Goal: Information Seeking & Learning: Learn about a topic

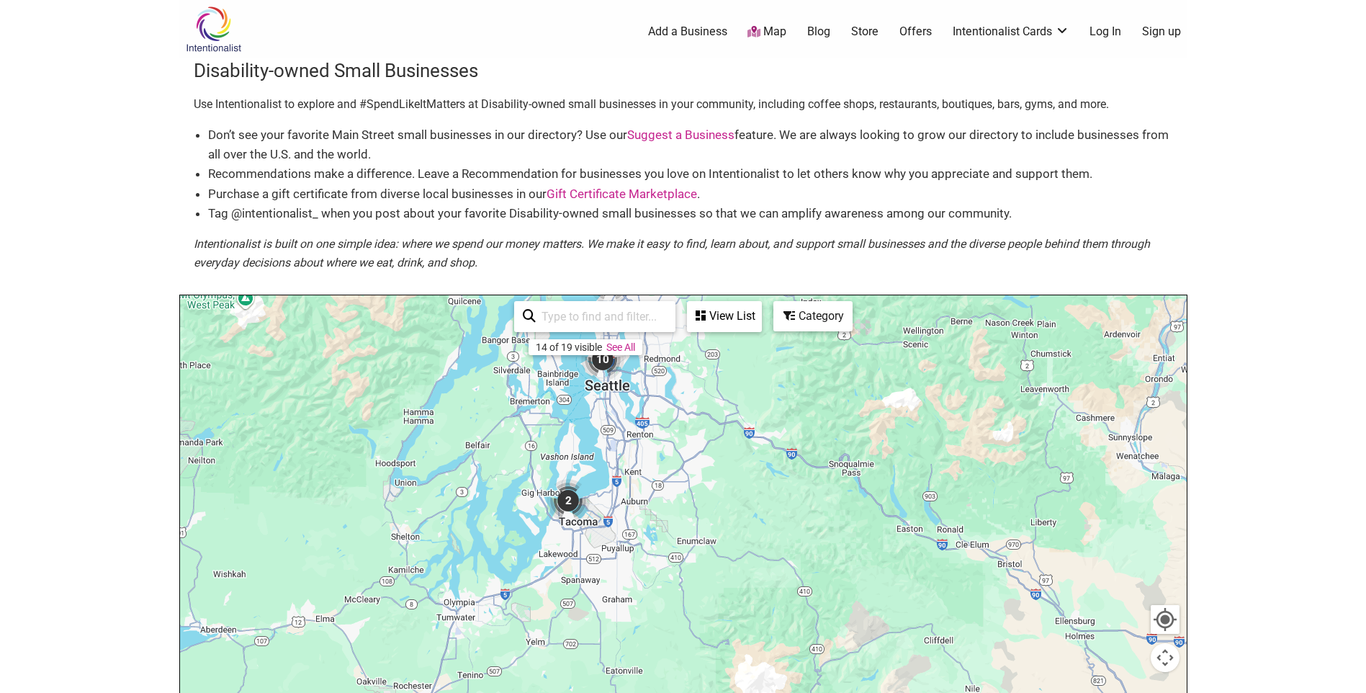
drag, startPoint x: 615, startPoint y: 626, endPoint x: 659, endPoint y: 437, distance: 193.8
click at [659, 437] on div at bounding box center [683, 575] width 1007 height 560
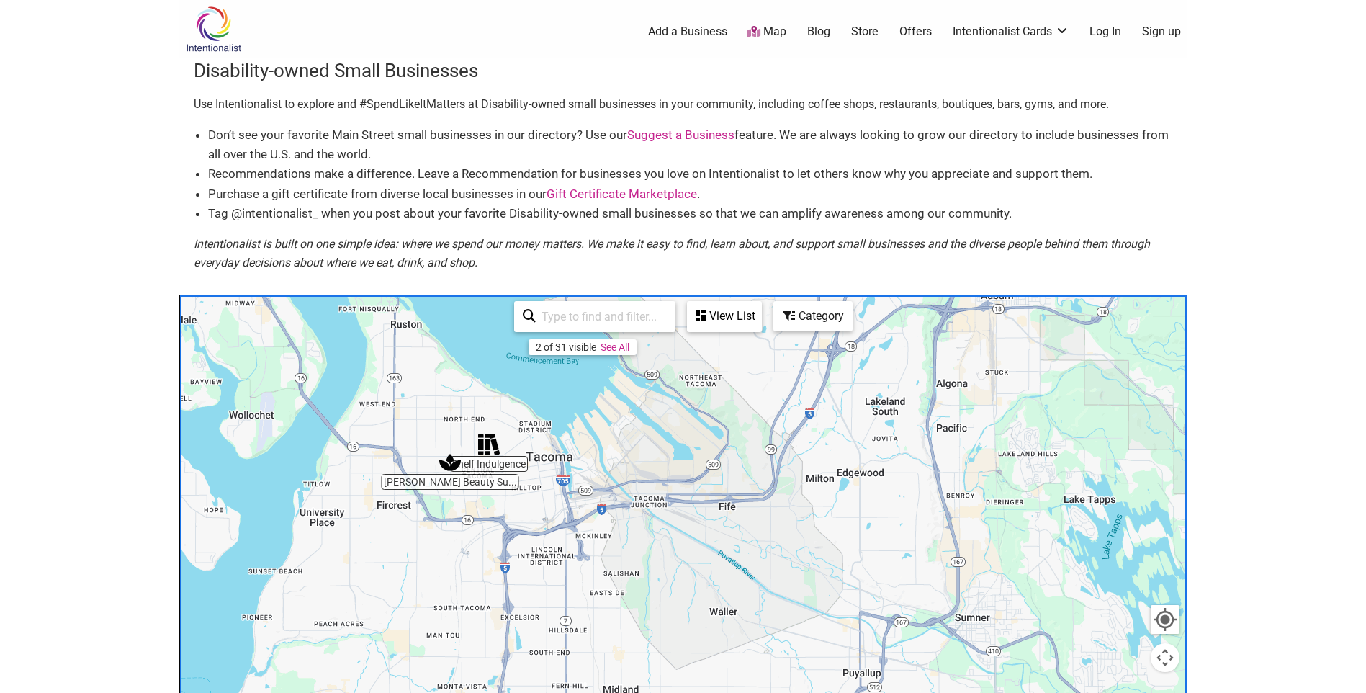
click at [449, 483] on div at bounding box center [683, 575] width 1007 height 560
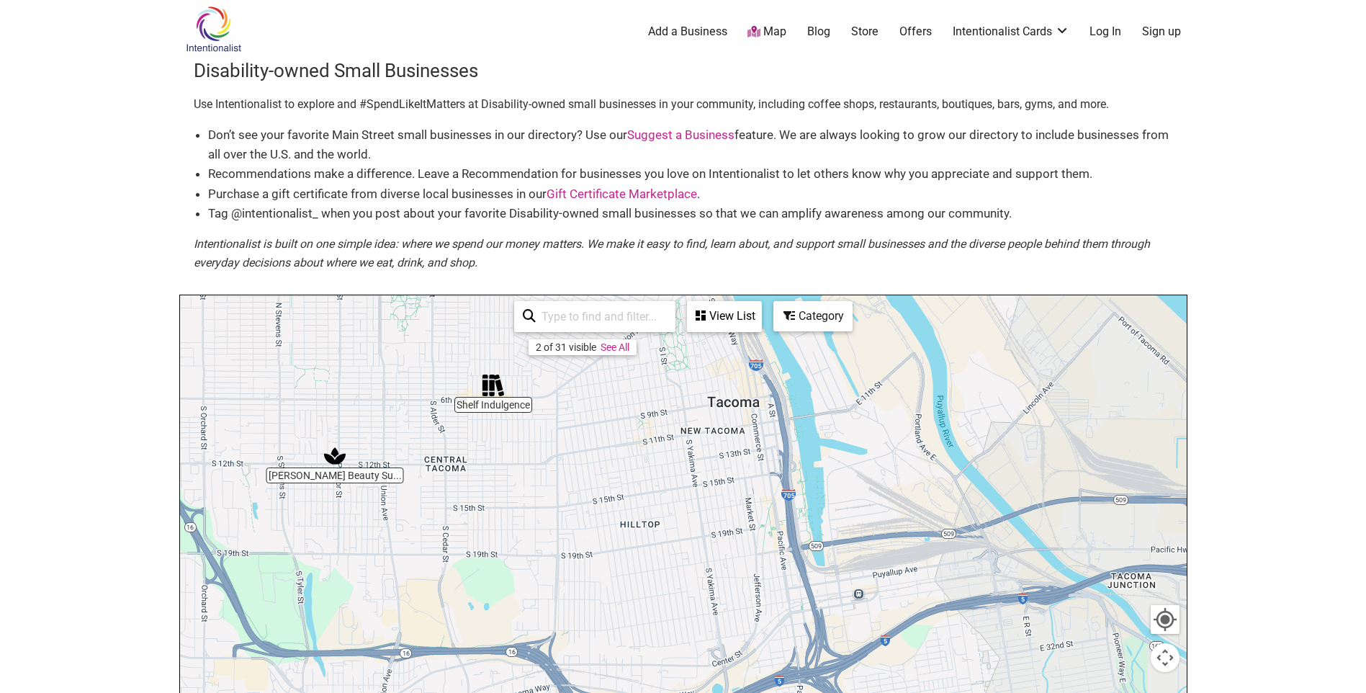
click at [335, 454] on img "Mattice Beauty Supply" at bounding box center [335, 456] width 22 height 22
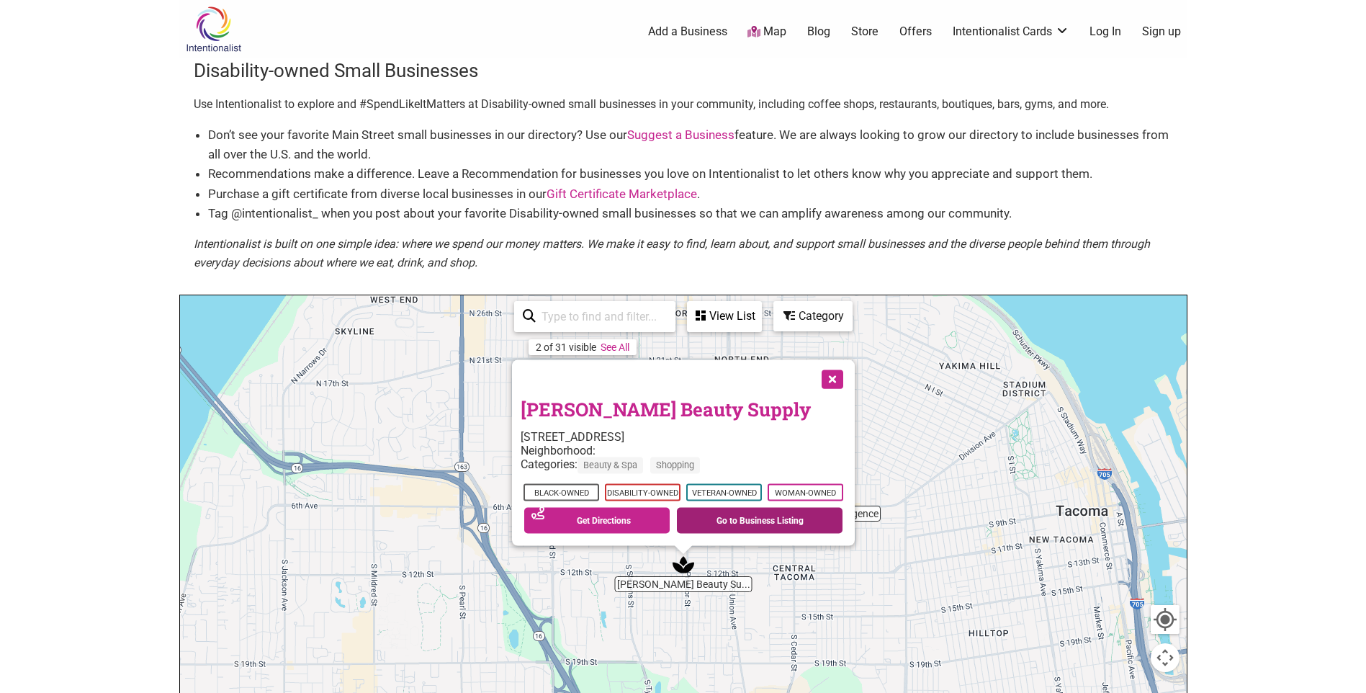
click at [730, 524] on link "Go to Business Listing" at bounding box center [760, 521] width 166 height 26
click at [831, 370] on button "Close" at bounding box center [831, 378] width 36 height 36
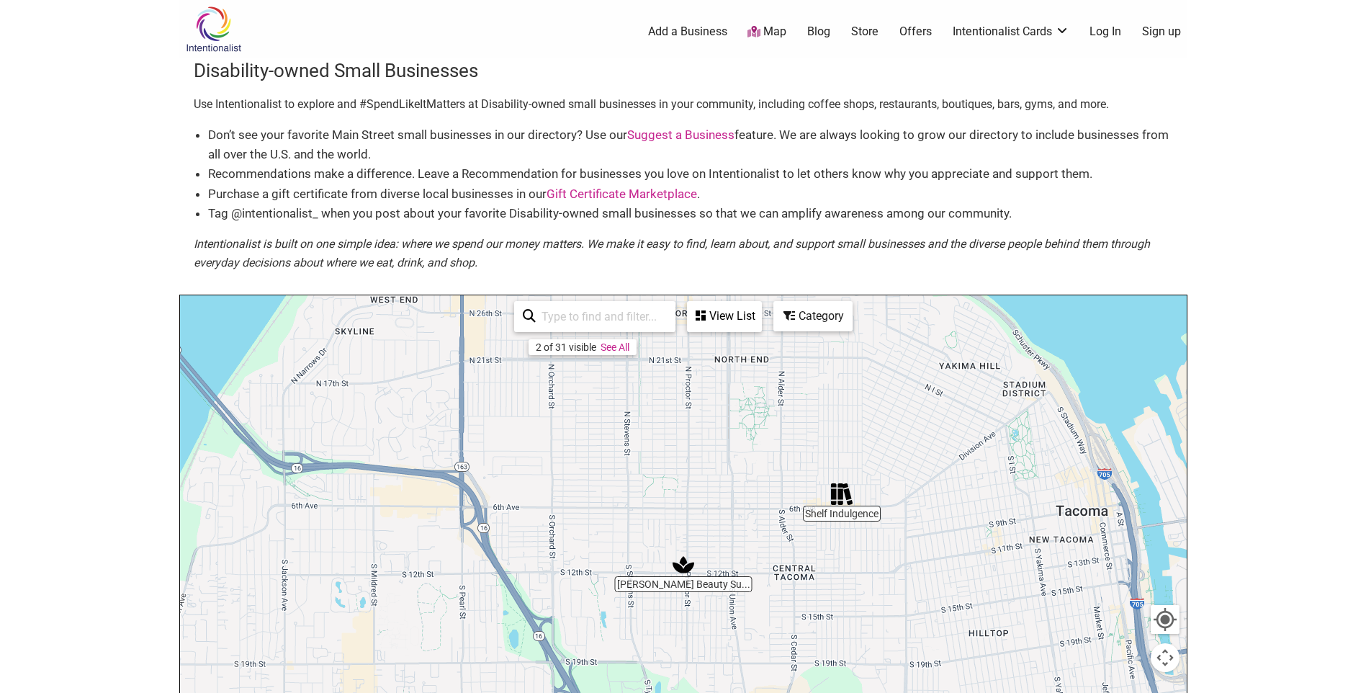
click at [839, 502] on img "Shelf Indulgence" at bounding box center [842, 494] width 22 height 22
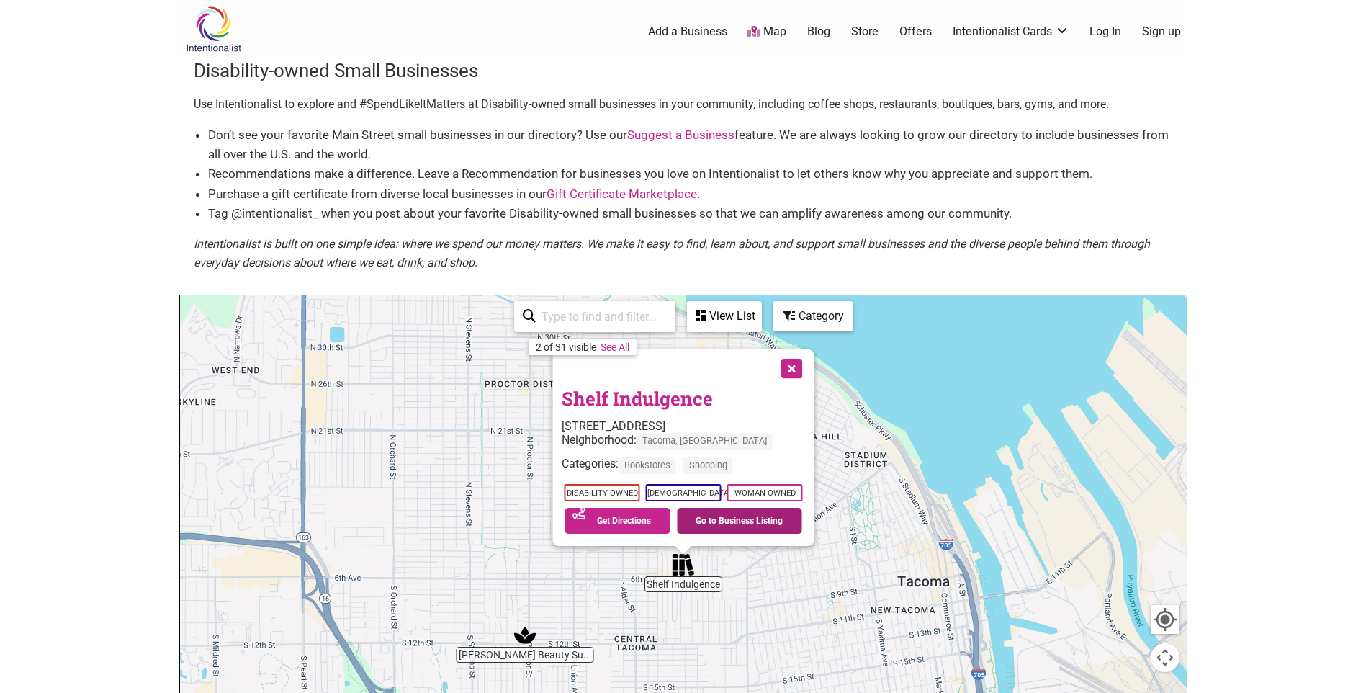
click at [738, 525] on link "Go to Business Listing" at bounding box center [739, 521] width 125 height 26
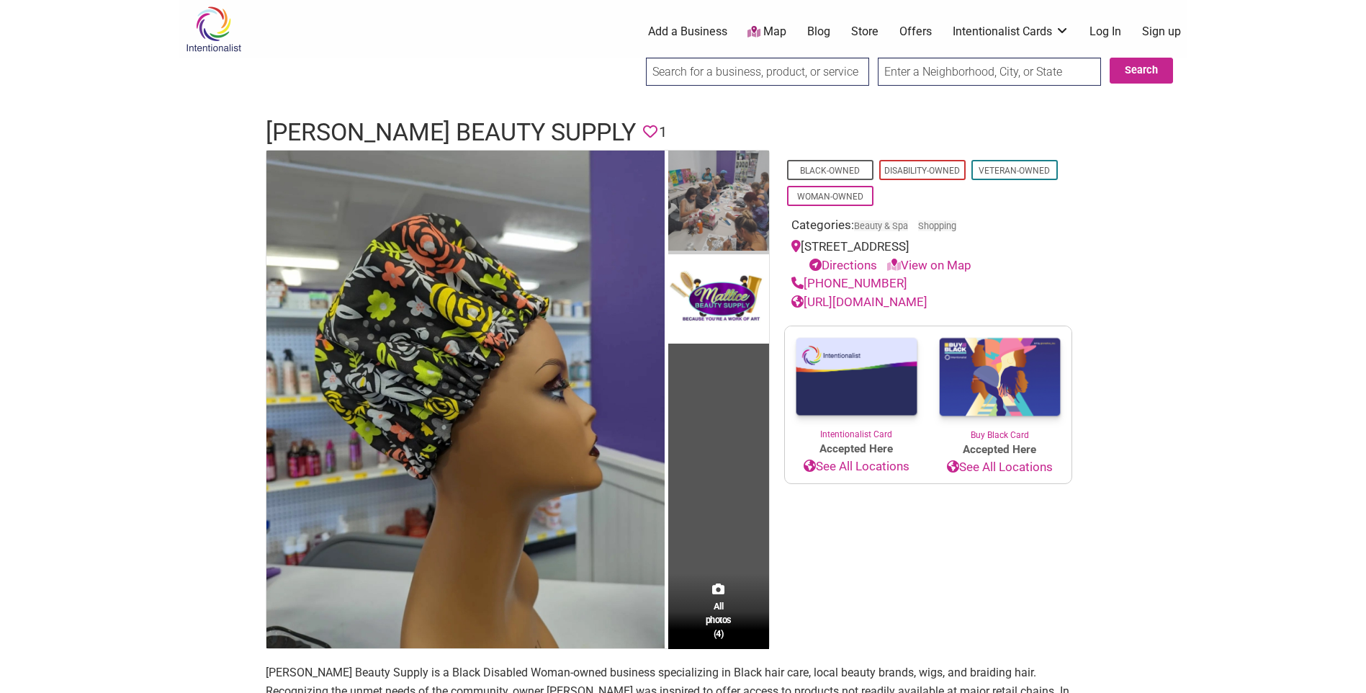
click at [730, 200] on img at bounding box center [718, 203] width 101 height 104
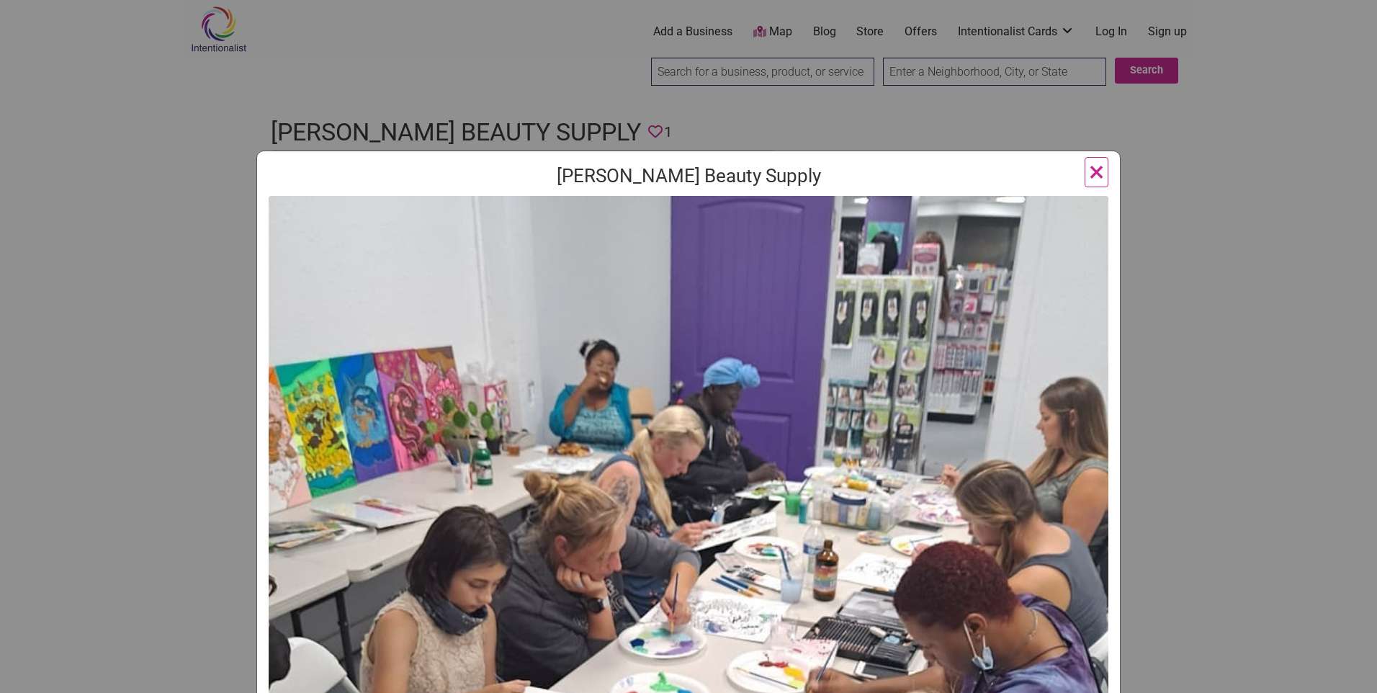
click at [1207, 352] on div "Mattice Beauty Supply Previous Next 1 2 3 4 ×" at bounding box center [688, 346] width 1377 height 693
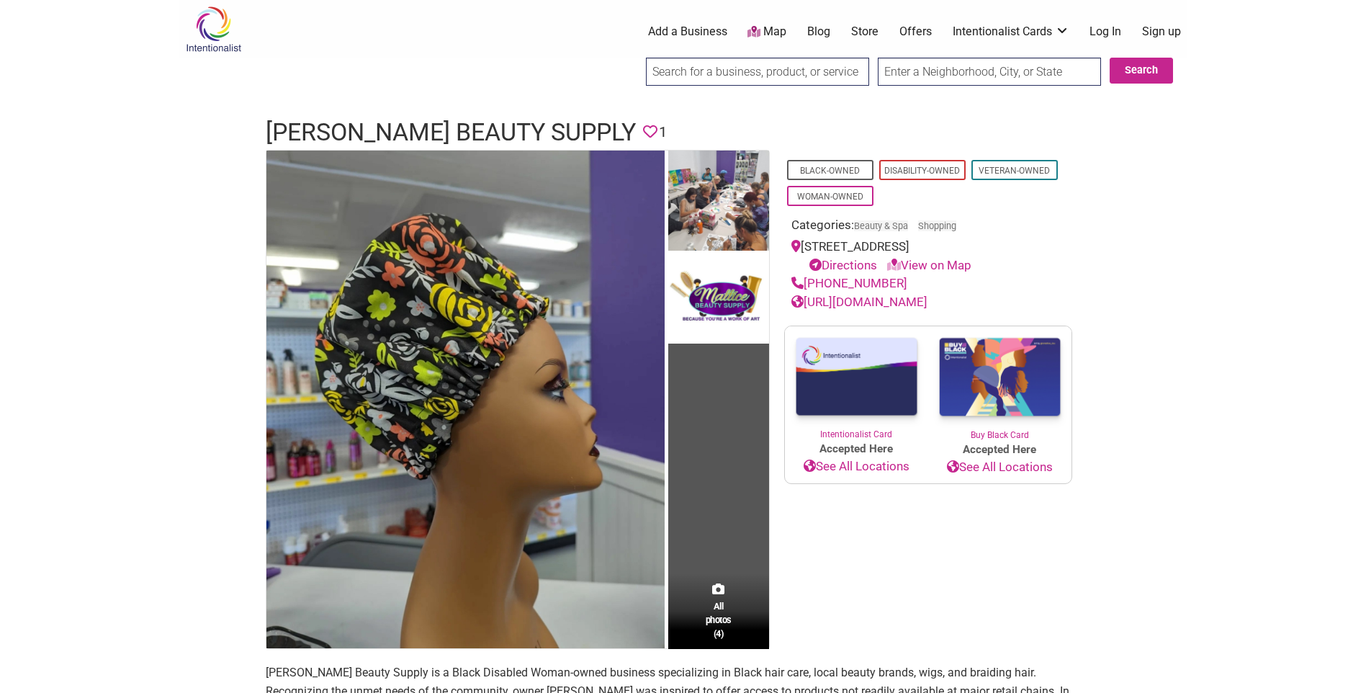
click at [909, 305] on link "https://matticebeauty.com" at bounding box center [860, 302] width 136 height 14
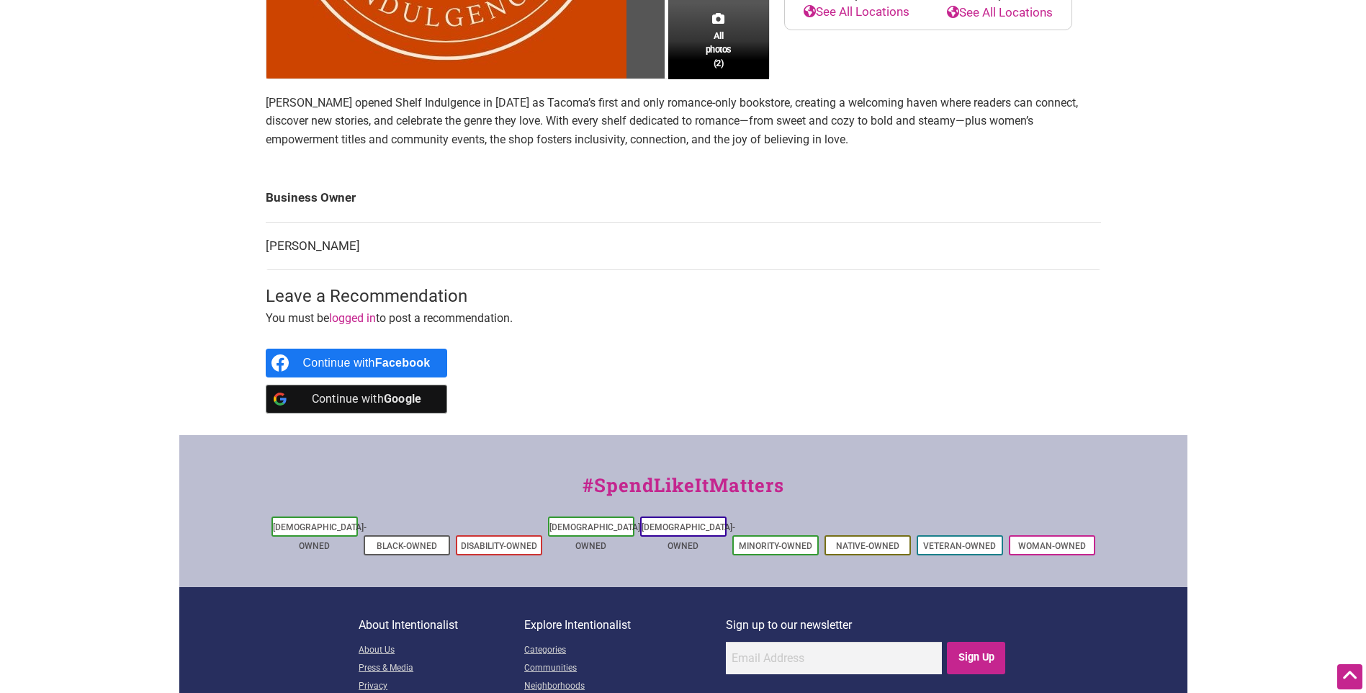
scroll to position [72, 0]
